Goal: Navigation & Orientation: Find specific page/section

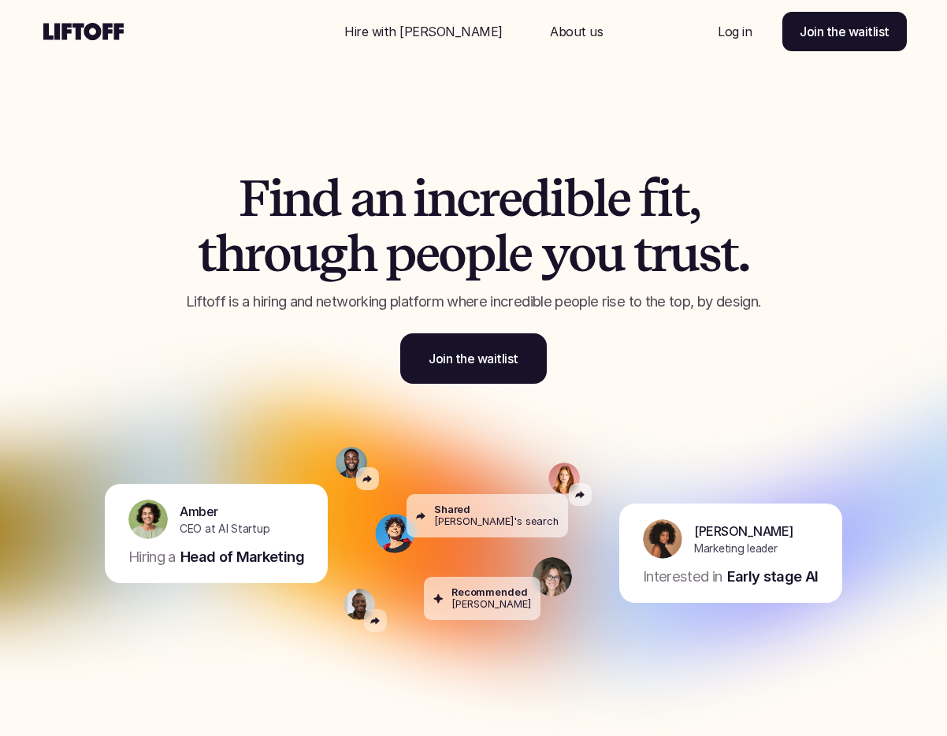
click at [417, 28] on p "Hire with [PERSON_NAME]" at bounding box center [423, 31] width 158 height 19
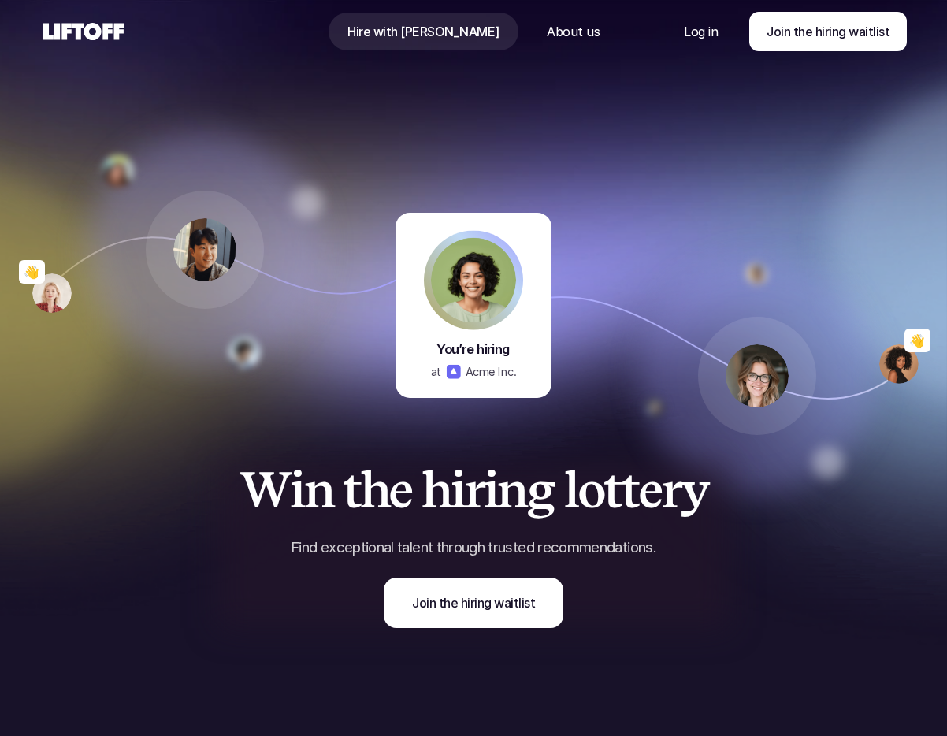
click at [547, 33] on p "About us" at bounding box center [573, 31] width 53 height 19
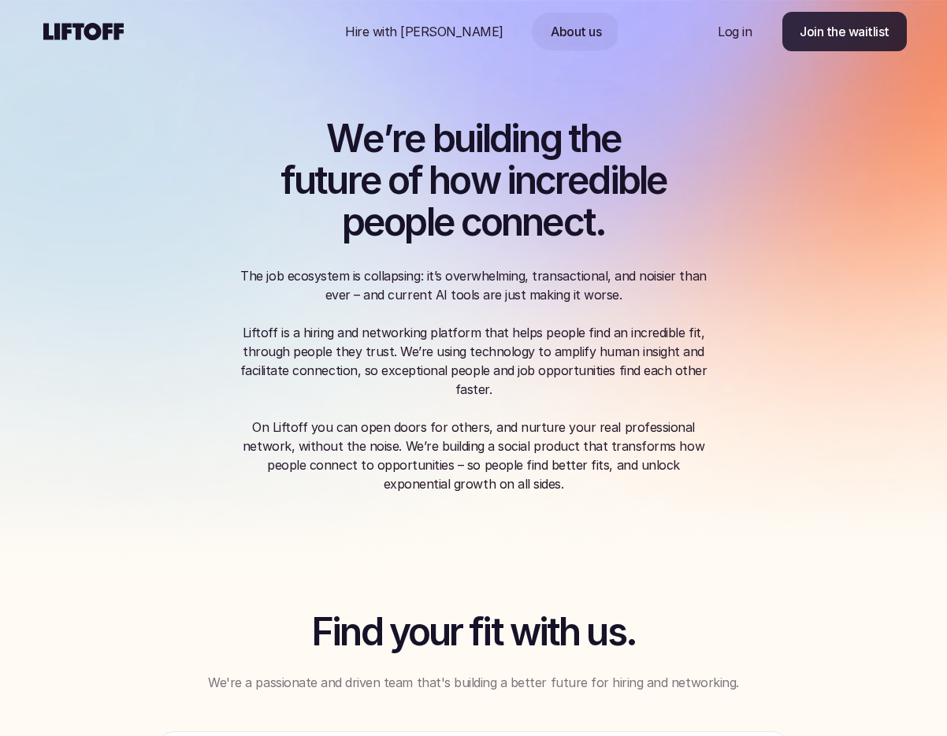
click at [858, 43] on link "Join the waitlist" at bounding box center [844, 31] width 124 height 39
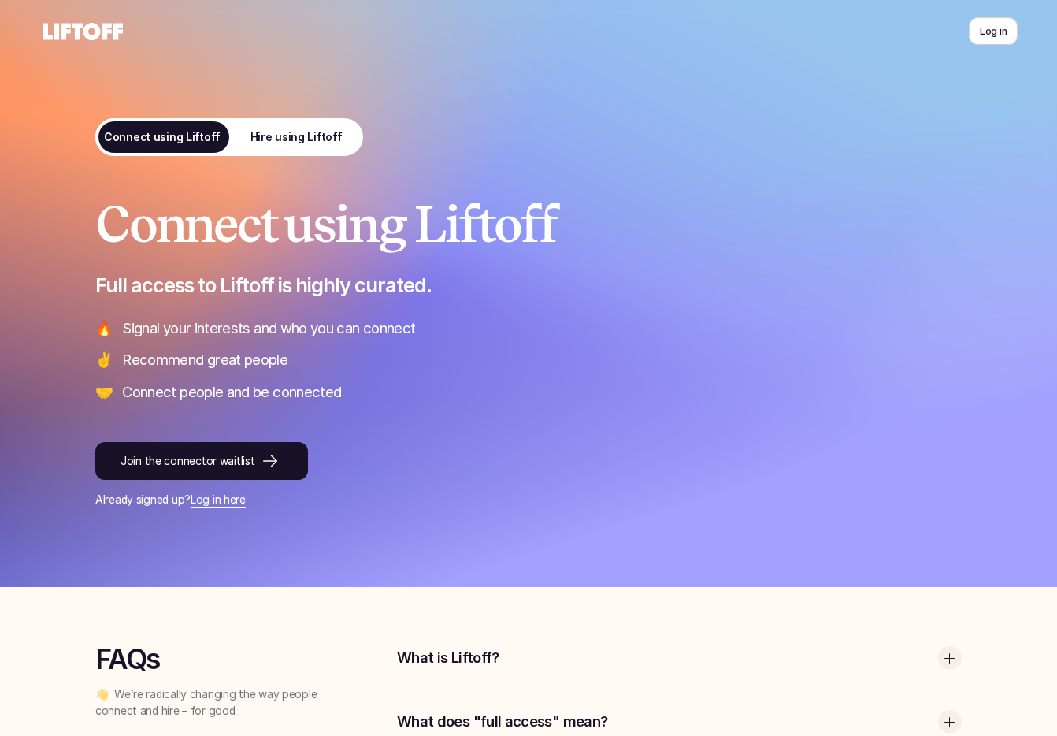
click at [859, 312] on div "Connect using Liftoff Full access to Liftoff is highly curated. 🔥 Signal your i…" at bounding box center [528, 300] width 866 height 206
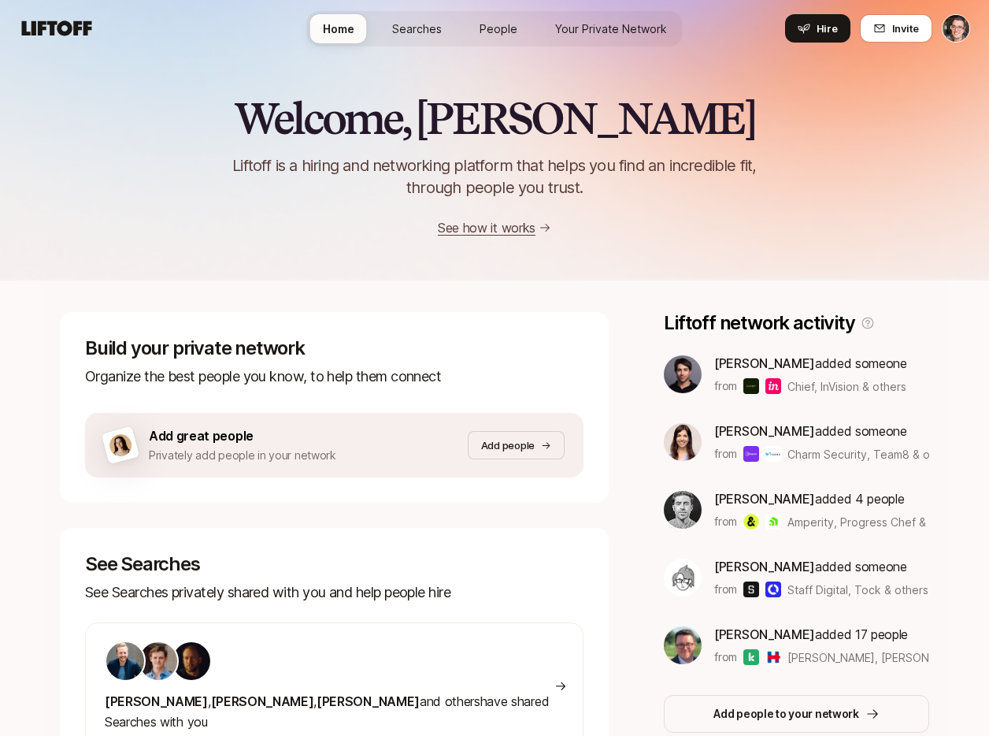
click at [409, 22] on span "Searches" at bounding box center [417, 28] width 50 height 17
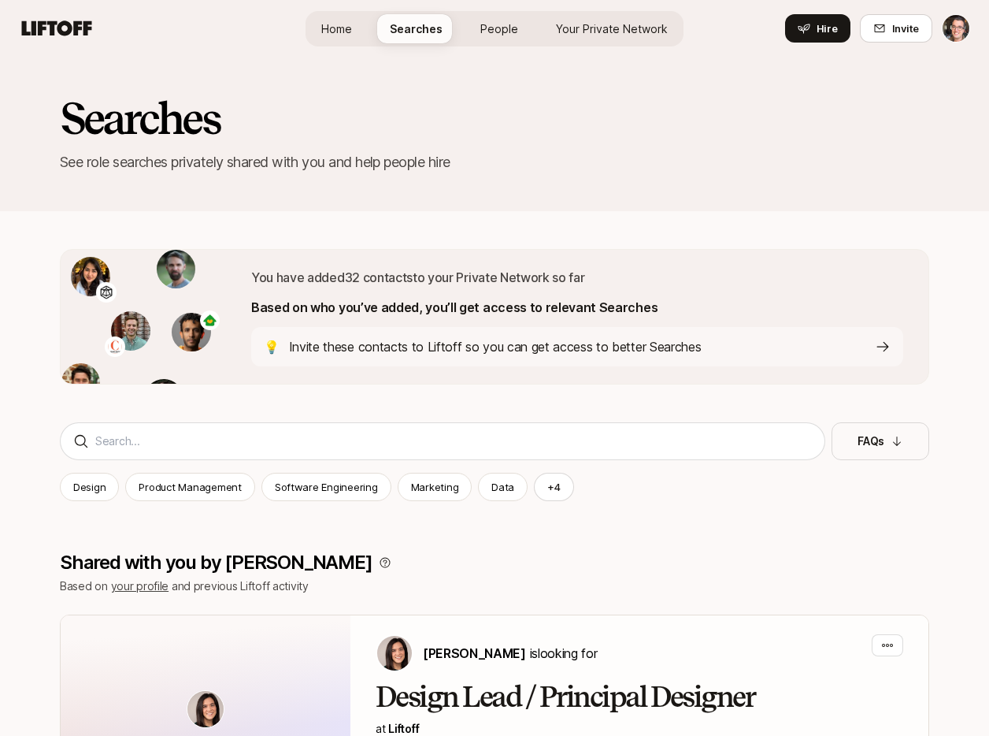
click at [495, 24] on span "People" at bounding box center [499, 28] width 38 height 17
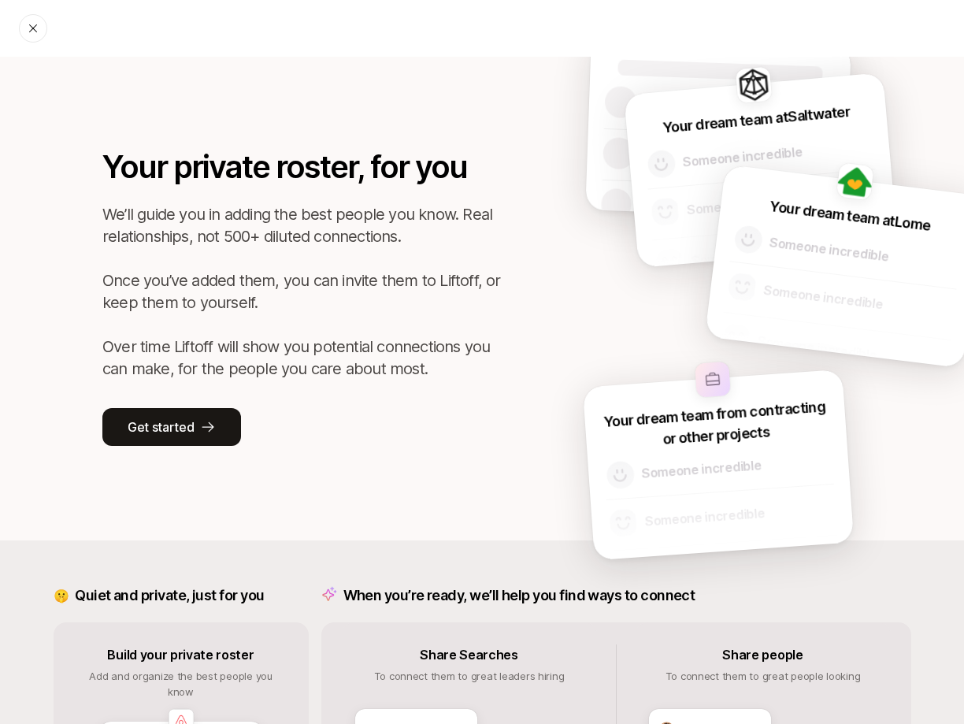
click at [25, 28] on div at bounding box center [33, 28] width 28 height 28
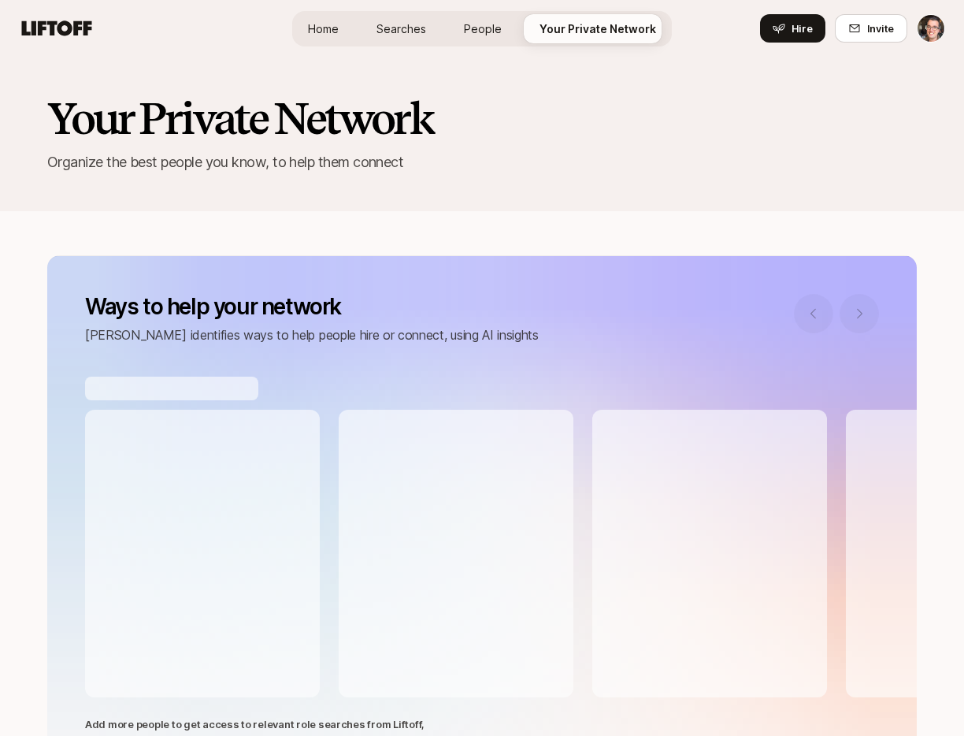
click at [416, 21] on span "Searches" at bounding box center [402, 28] width 50 height 17
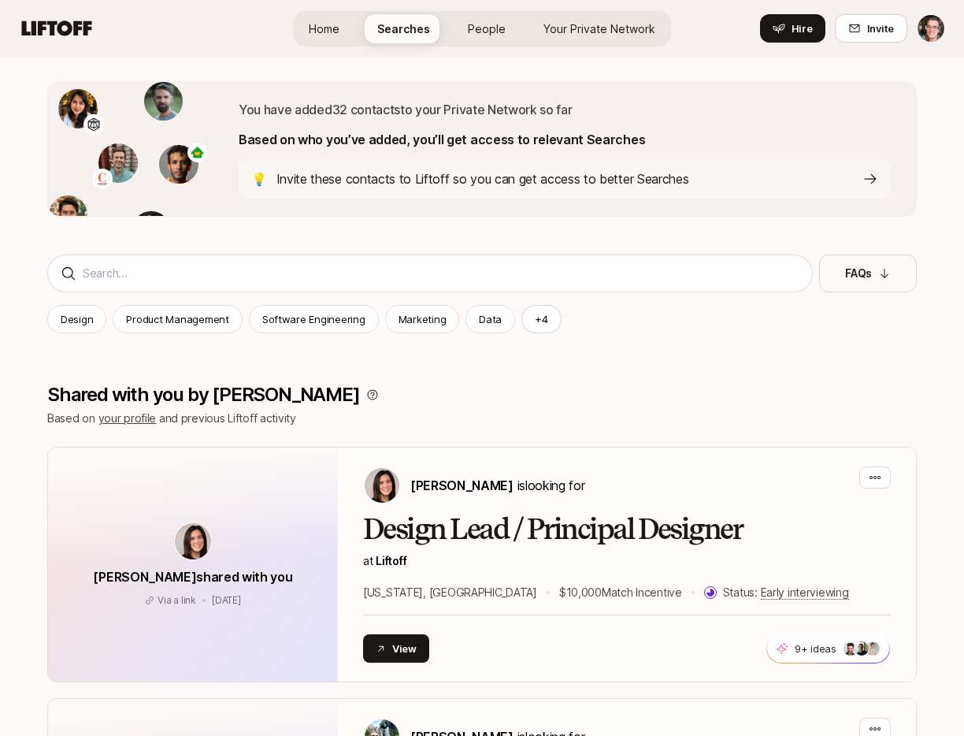
scroll to position [520, 0]
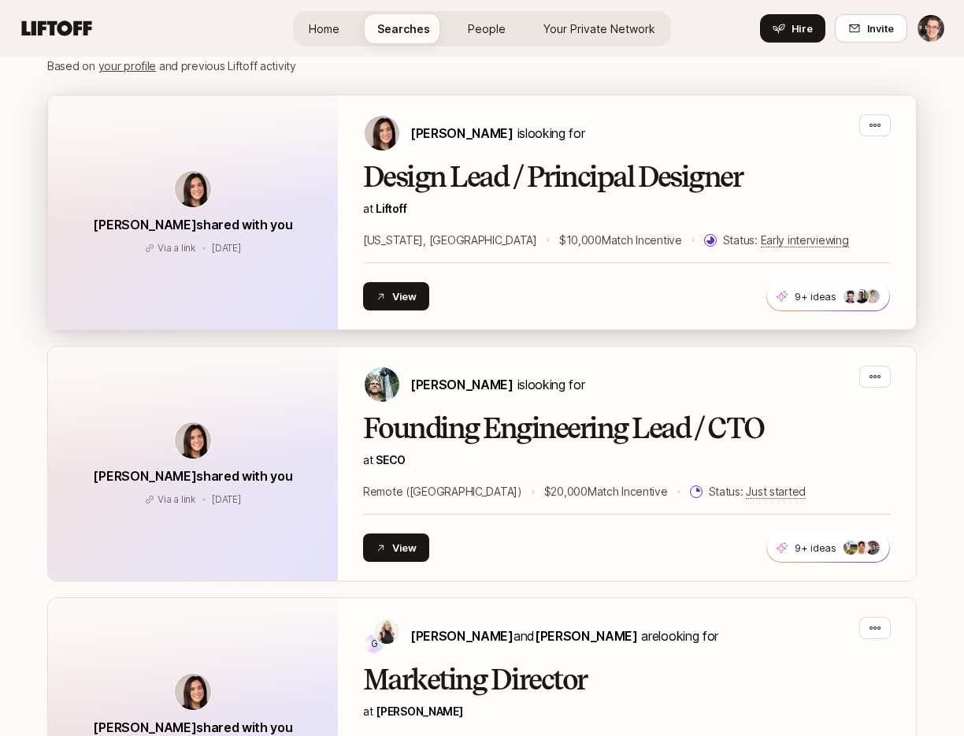
click at [578, 228] on div "Design Lead / Principal Designer at Liftoff [US_STATE], [GEOGRAPHIC_DATA] $10,0…" at bounding box center [627, 205] width 528 height 88
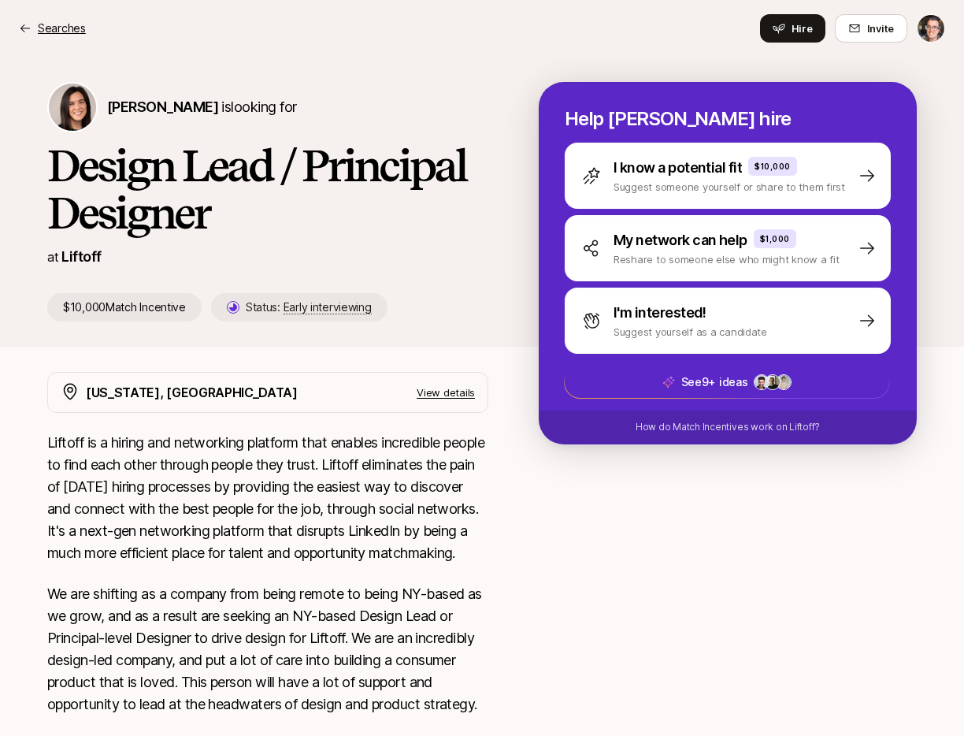
click at [49, 29] on p "Searches" at bounding box center [62, 28] width 48 height 19
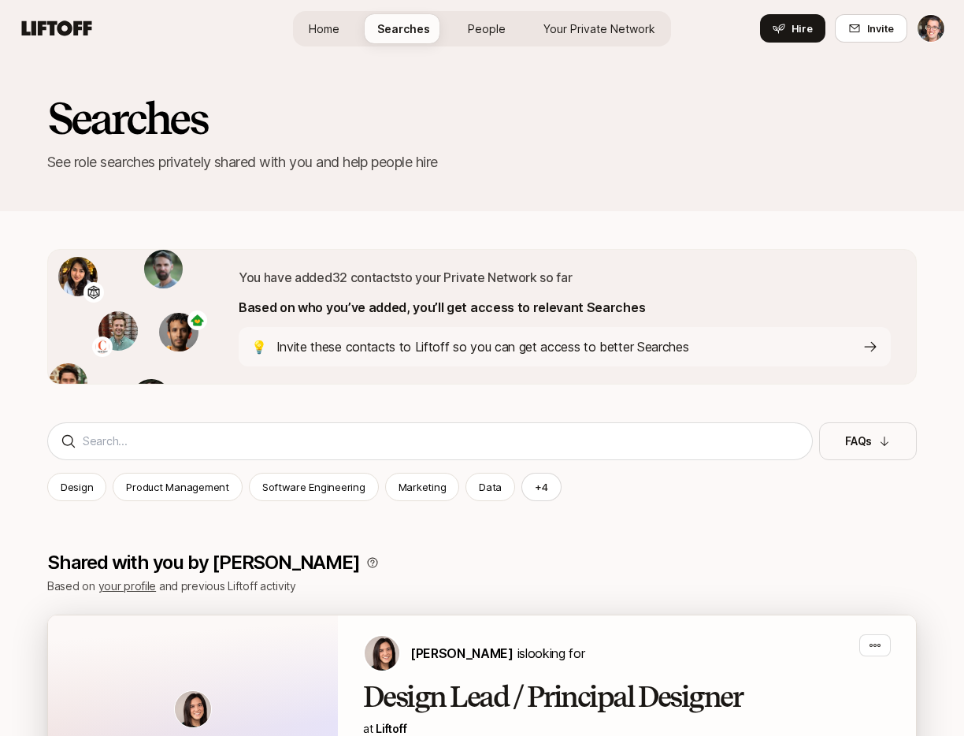
scroll to position [520, 0]
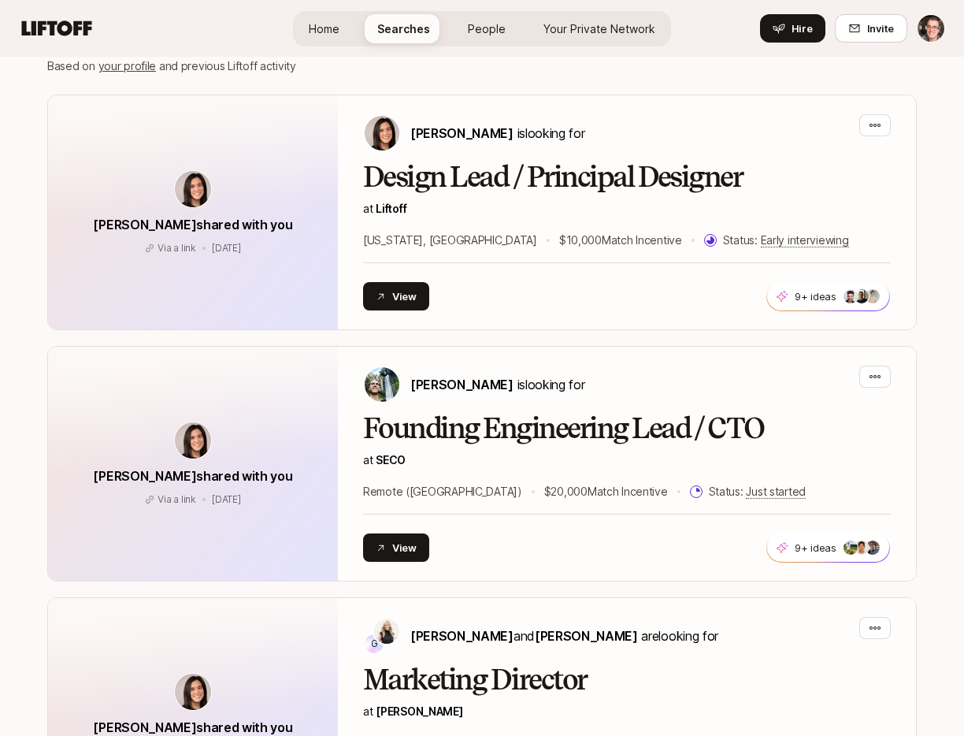
click at [483, 33] on span "People" at bounding box center [487, 28] width 38 height 17
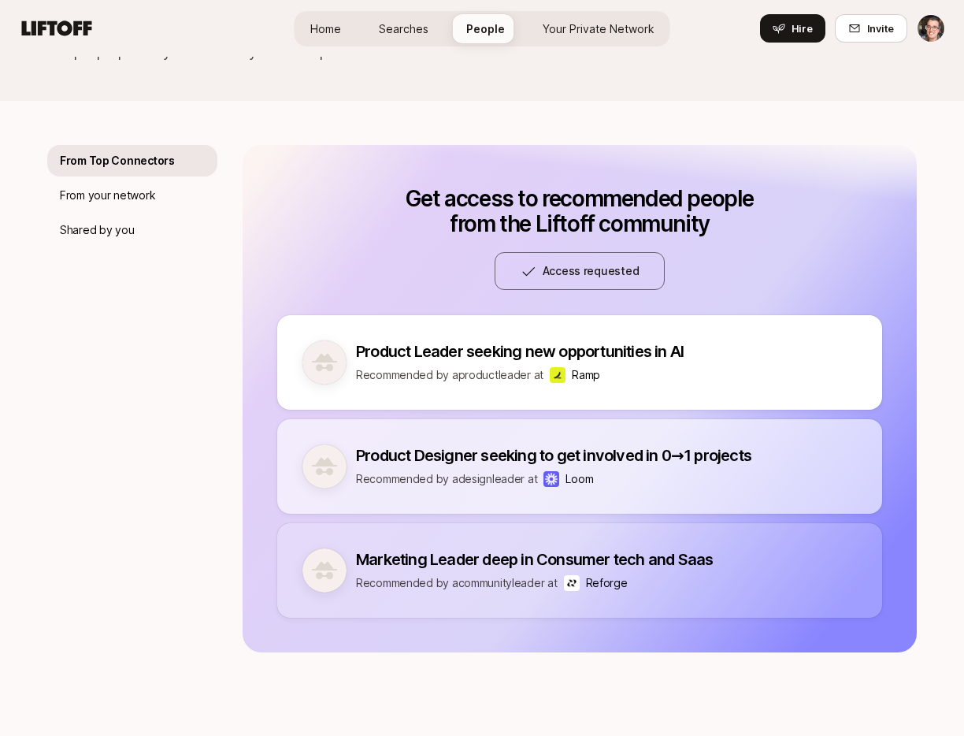
scroll to position [134, 0]
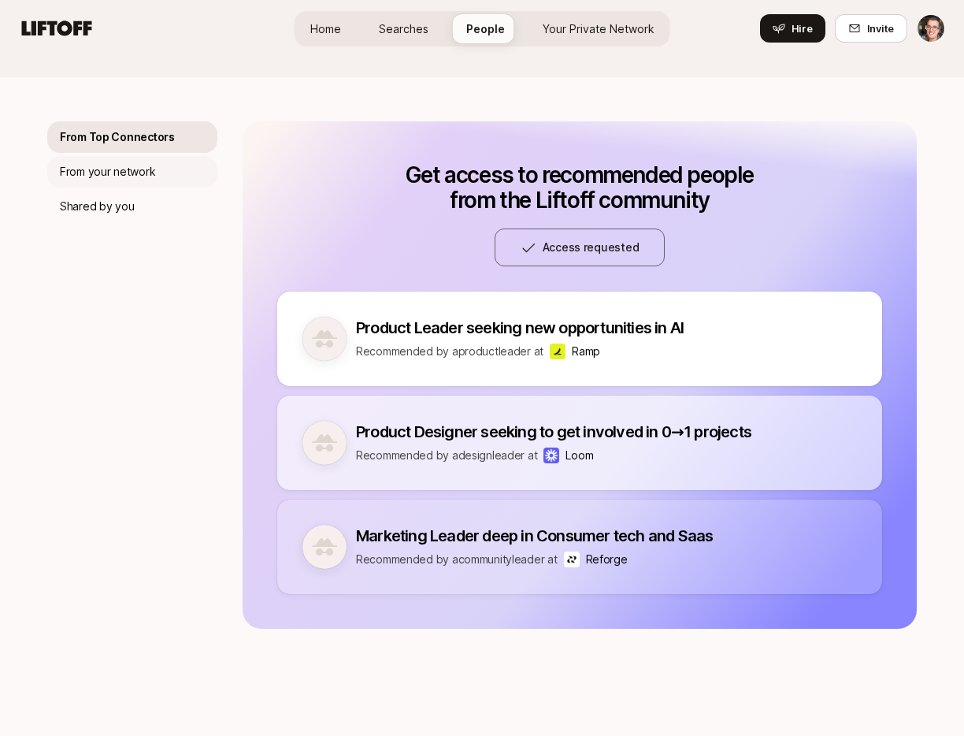
click at [117, 172] on p "From your network" at bounding box center [107, 171] width 95 height 19
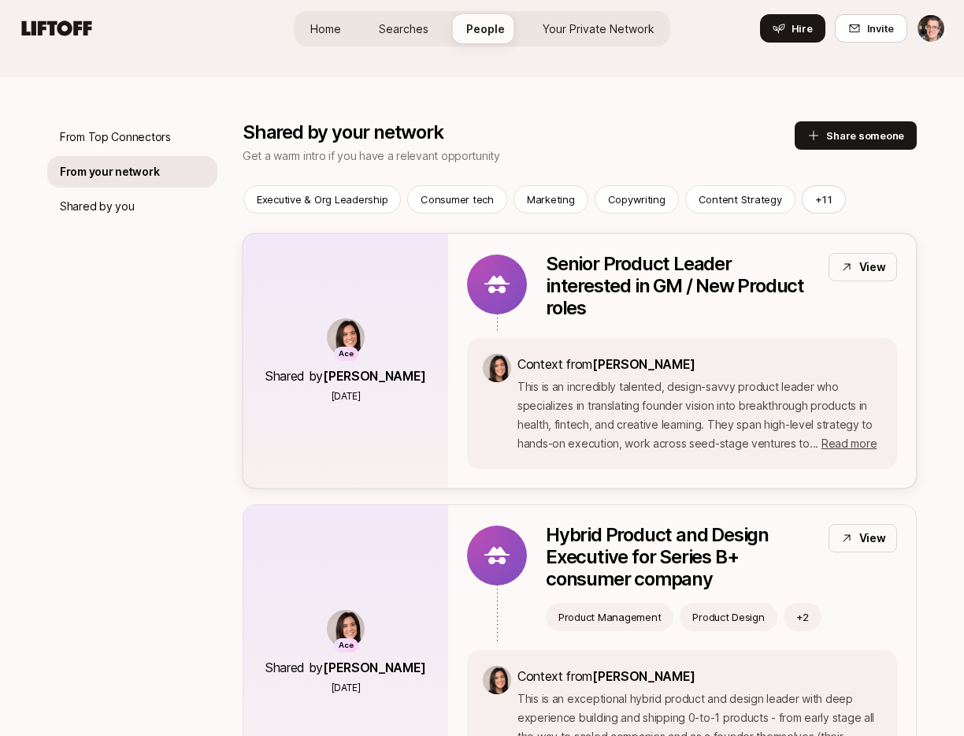
click at [390, 286] on div "Ace Shared by Eleanor Morgan 20 days ago" at bounding box center [345, 361] width 205 height 254
